Goal: Communication & Community: Answer question/provide support

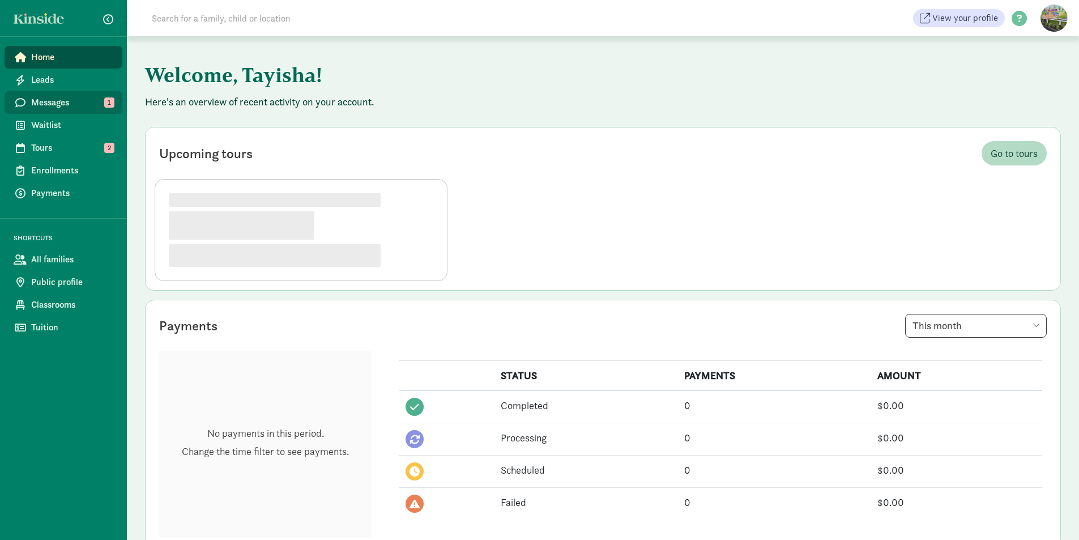
click at [88, 98] on span "Messages" at bounding box center [72, 103] width 82 height 14
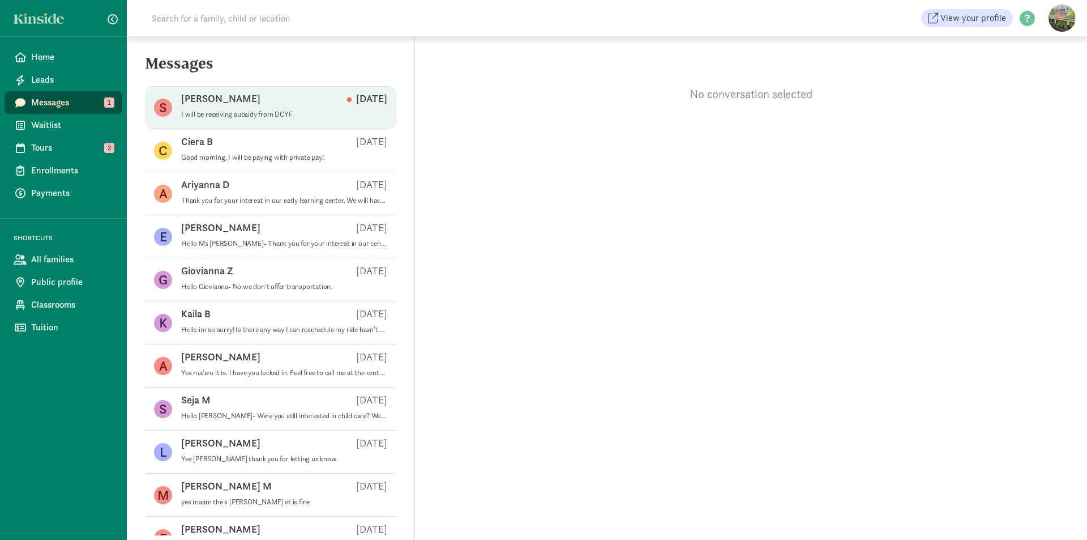
click at [301, 93] on div "Spencer H Sep 06" at bounding box center [284, 101] width 206 height 18
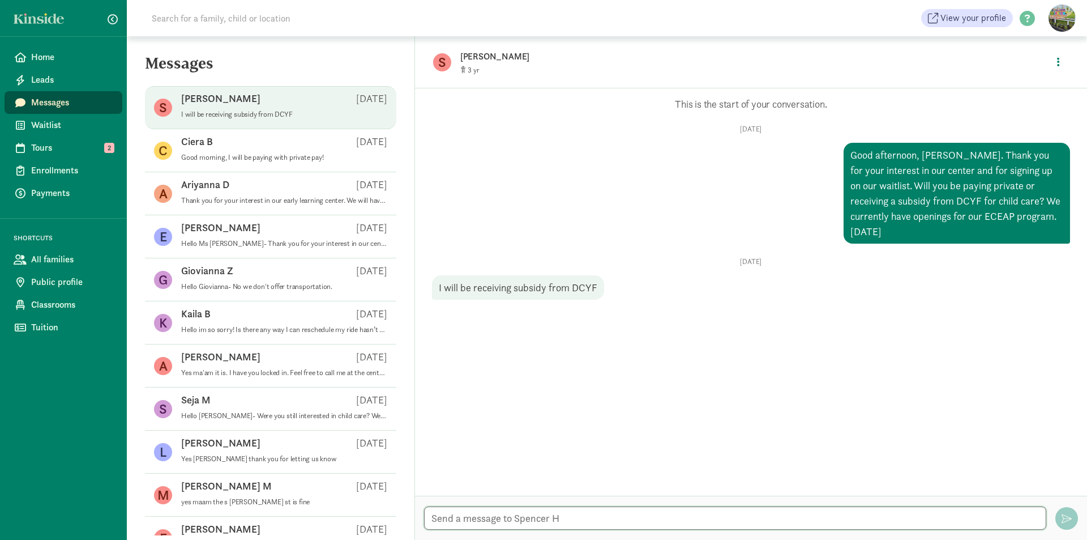
click at [603, 518] on textarea at bounding box center [735, 517] width 622 height 23
click at [446, 63] on figure "S" at bounding box center [442, 62] width 18 height 18
click at [1058, 57] on icon "button" at bounding box center [1058, 62] width 3 height 10
click at [1037, 86] on link "View family page" at bounding box center [1035, 89] width 82 height 14
click at [693, 520] on textarea "Thank you for this information. We have one spot available" at bounding box center [735, 517] width 622 height 23
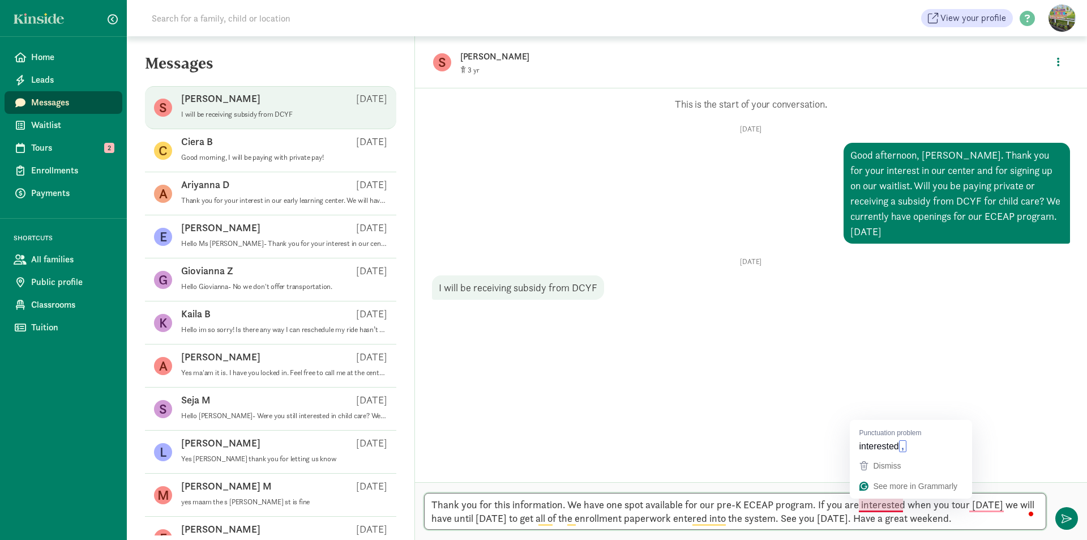
click at [877, 507] on textarea "Thank you for this information. We have one spot available for our pre-K ECEAP …" at bounding box center [735, 511] width 622 height 37
click at [993, 505] on textarea "Thank you for this information. We have one spot available for our pre-K ECEAP …" at bounding box center [735, 511] width 622 height 37
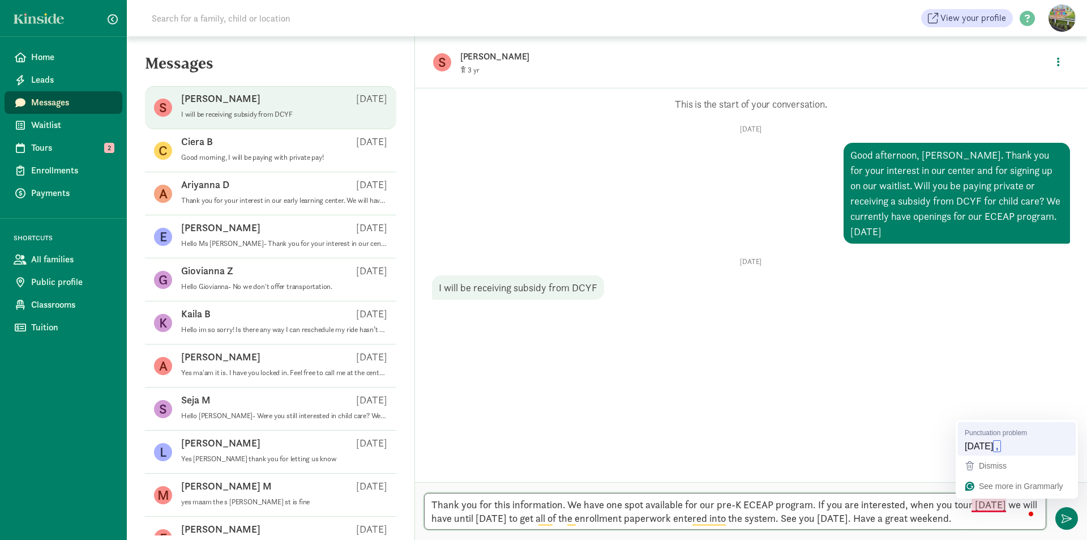
type textarea "Thank you for this information. We have one spot available for our pre-K ECEAP …"
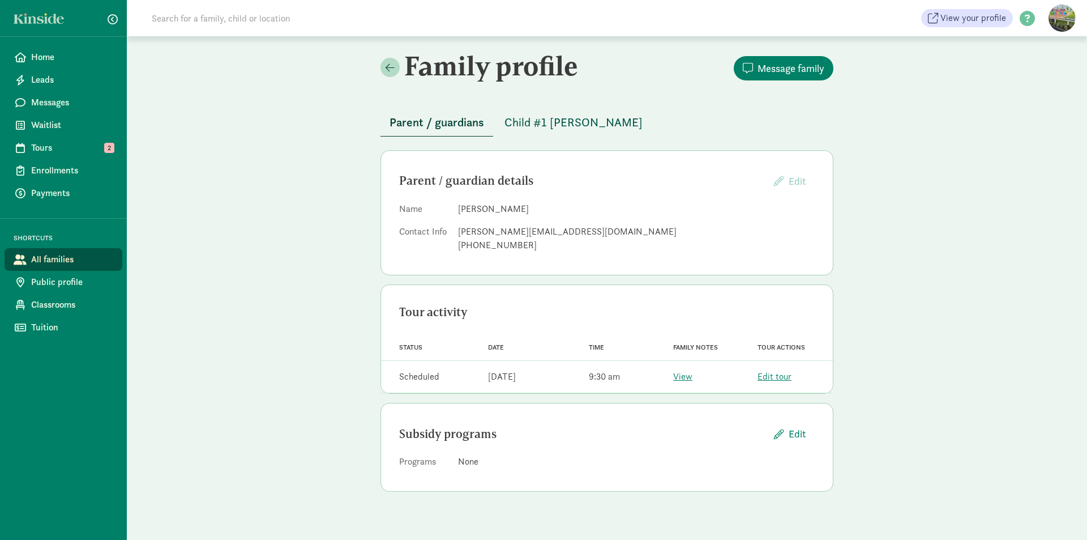
click at [542, 125] on span "Child #1 [PERSON_NAME]" at bounding box center [574, 122] width 138 height 18
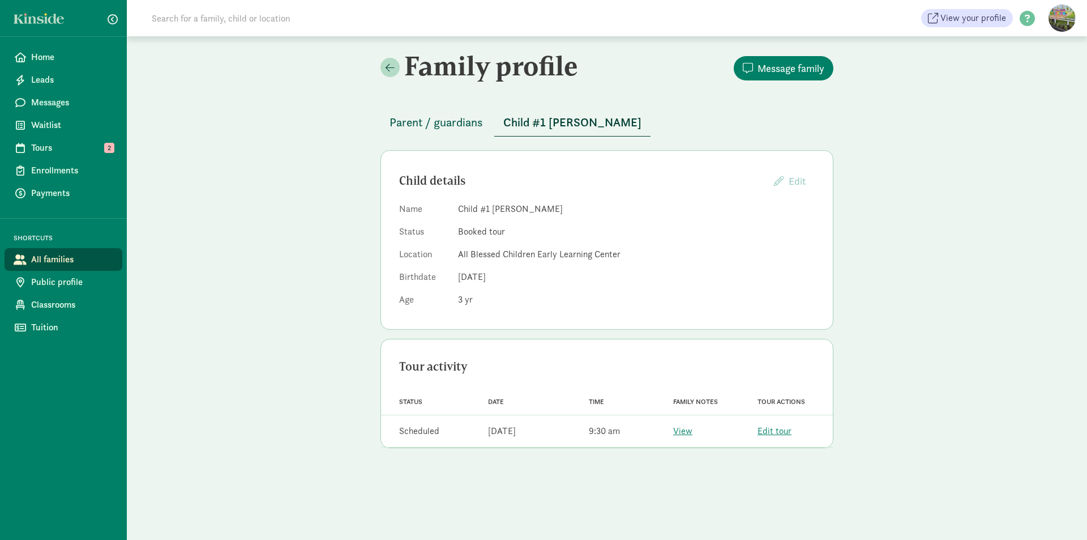
click at [454, 119] on span "Parent / guardians" at bounding box center [436, 122] width 93 height 18
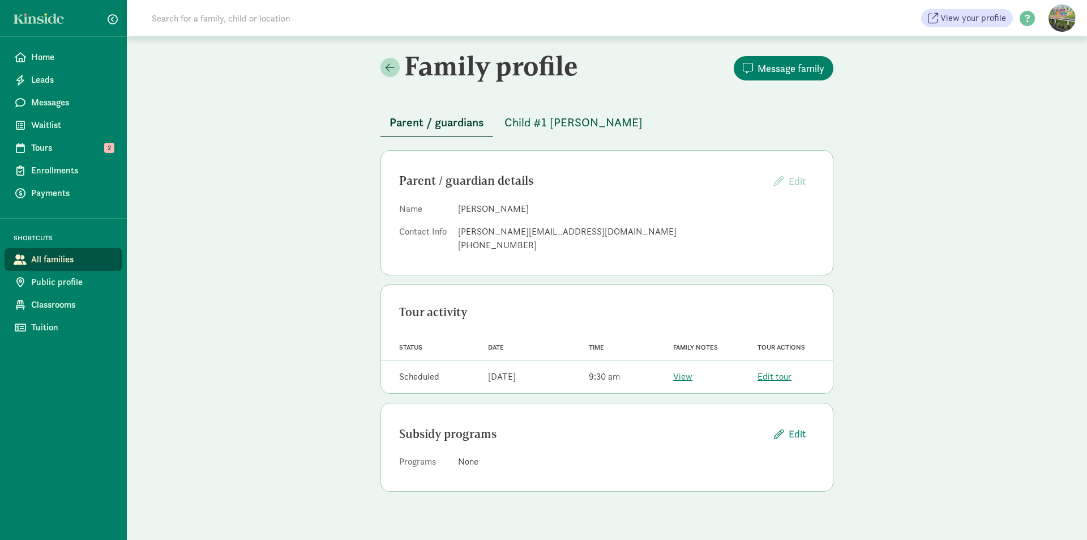
click at [568, 116] on span "Child #1 [PERSON_NAME]" at bounding box center [574, 122] width 138 height 18
